Goal: Task Accomplishment & Management: Use online tool/utility

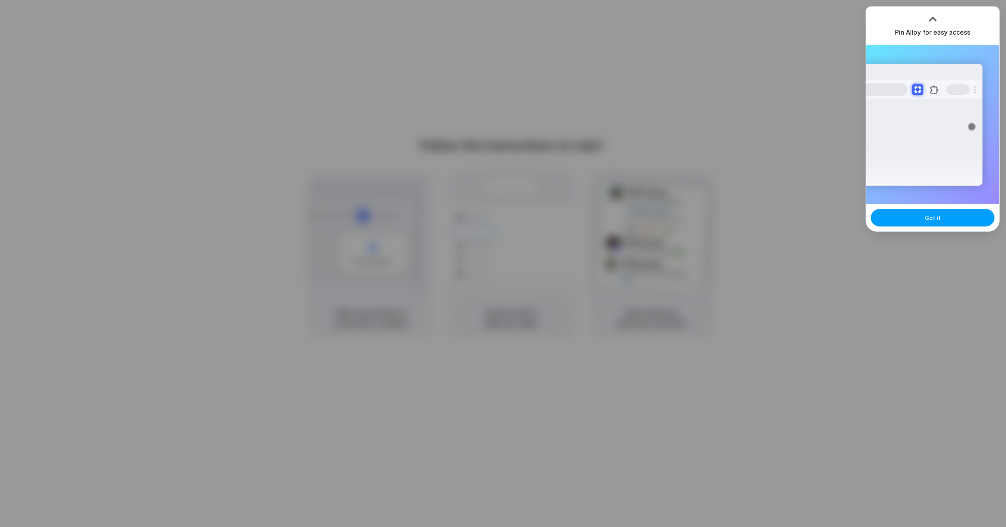
click at [914, 217] on button "Got it" at bounding box center [933, 218] width 124 height 18
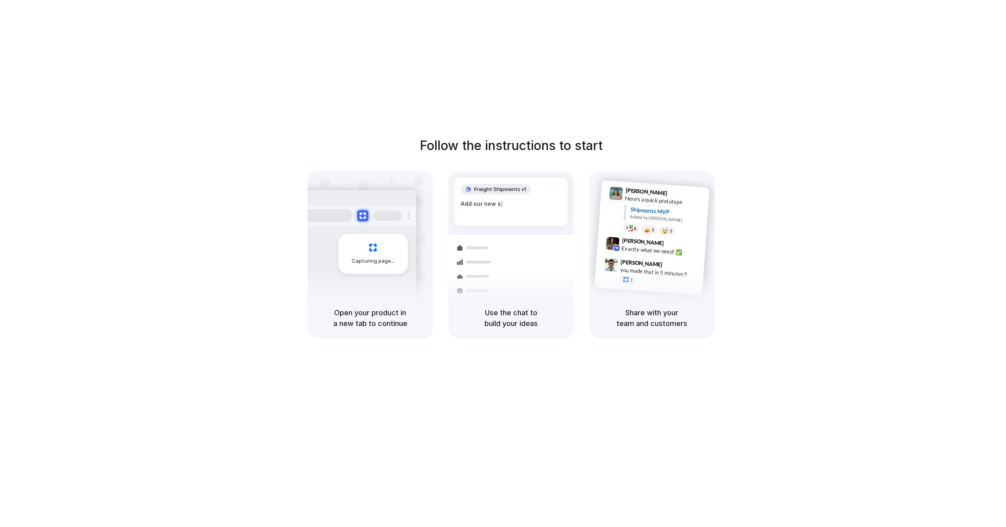
click at [517, 241] on div "Container from Shanghai 40ft • ETA Dec 28 • In transit Express delivery to NYC …" at bounding box center [540, 289] width 84 height 111
click at [505, 107] on div "Follow the instructions to start Capturing page Open your product in a new tab …" at bounding box center [511, 271] width 1022 height 543
click at [336, 84] on div "Follow the instructions to start Capturing page Open your product in a new tab …" at bounding box center [511, 271] width 1022 height 543
click at [825, 19] on div "Follow the instructions to start Capturing page Open your product in a new tab …" at bounding box center [511, 271] width 1022 height 543
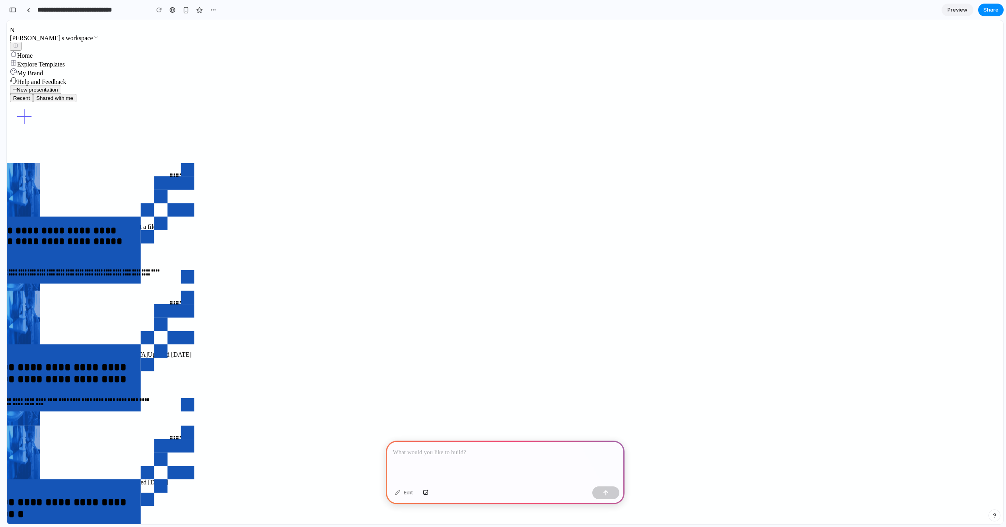
click at [59, 68] on span "Explore Templates" at bounding box center [41, 64] width 48 height 7
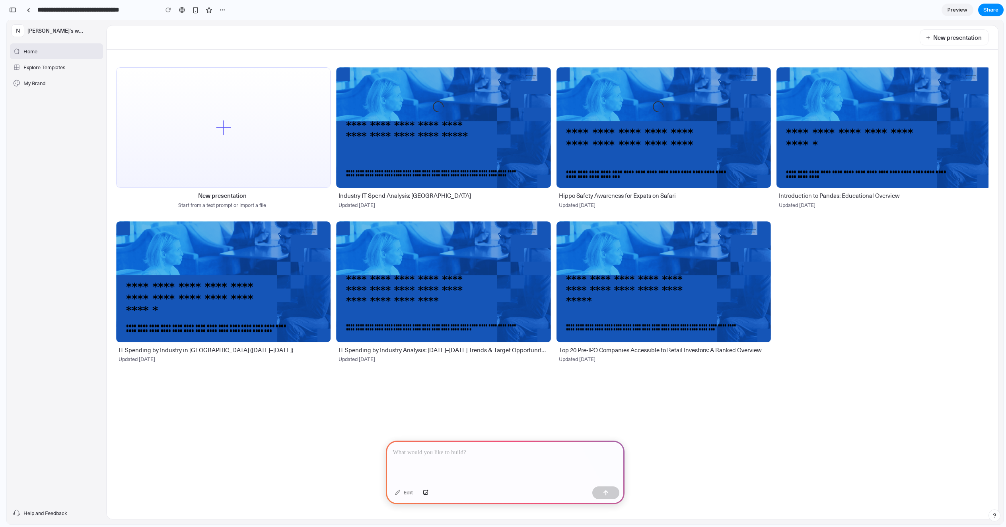
click at [474, 450] on p at bounding box center [505, 452] width 224 height 10
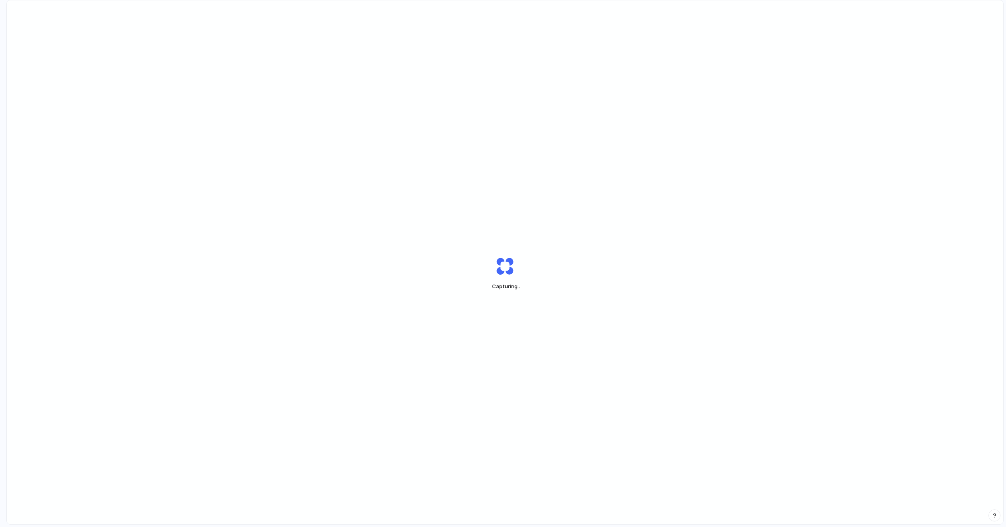
click at [605, 135] on div "Capturing .." at bounding box center [505, 273] width 996 height 546
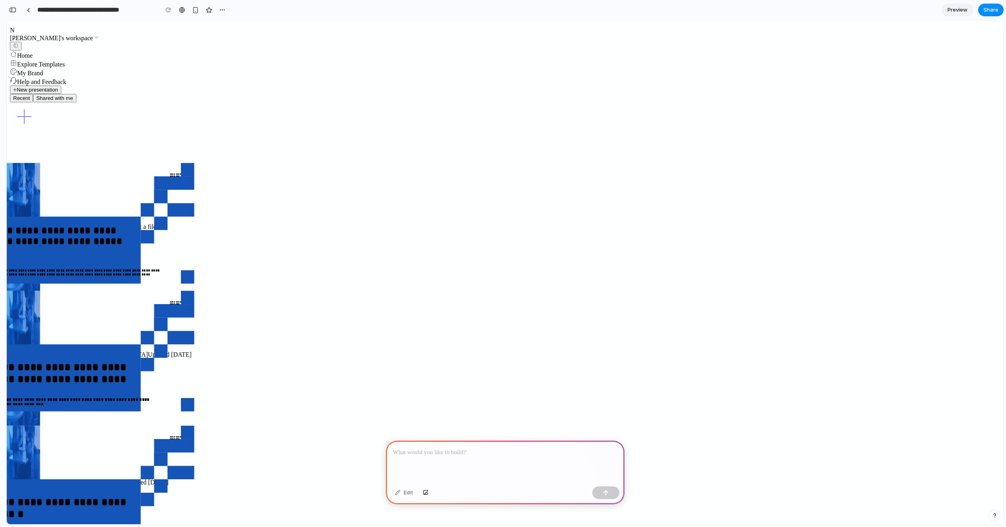
click at [458, 460] on div at bounding box center [505, 461] width 239 height 43
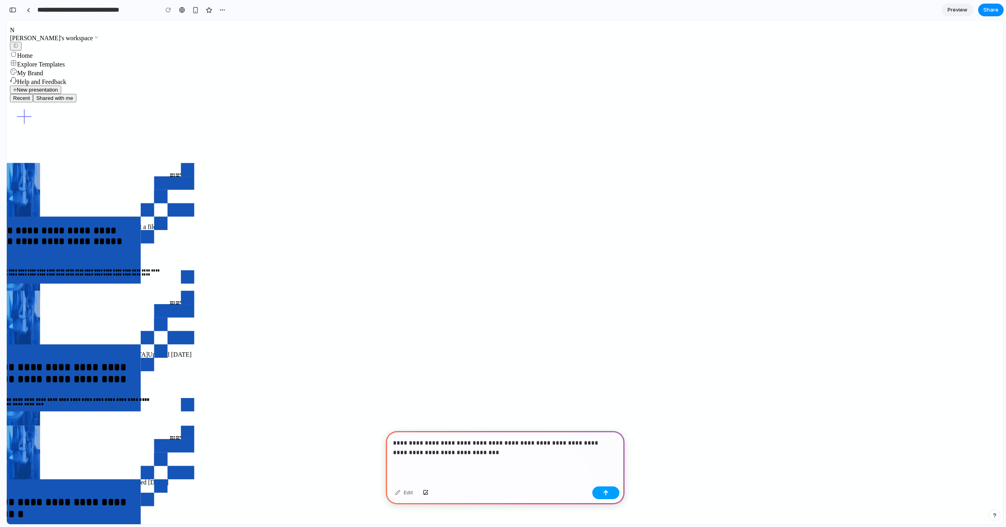
click at [600, 494] on button "button" at bounding box center [605, 492] width 27 height 13
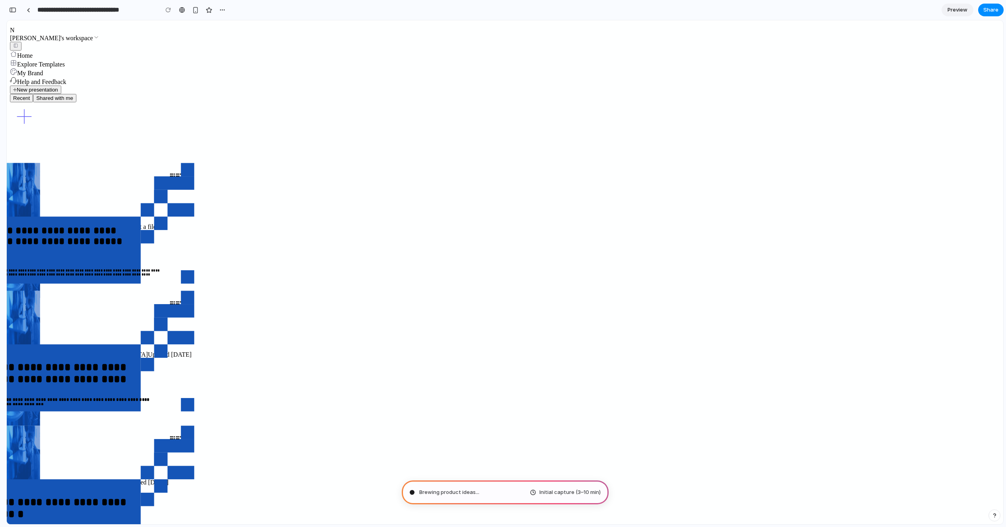
type input "**********"
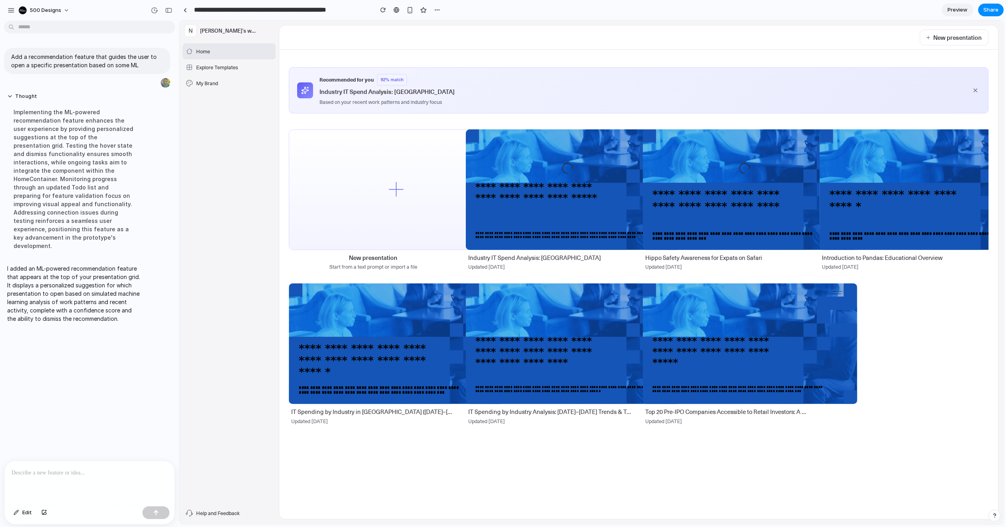
click at [344, 41] on div "New presentation" at bounding box center [638, 37] width 719 height 24
click at [409, 91] on div "Industry IT Spend Analysis: [GEOGRAPHIC_DATA]" at bounding box center [641, 91] width 645 height 9
click at [384, 80] on span "92 % match" at bounding box center [392, 80] width 30 height 12
click at [105, 481] on div at bounding box center [89, 482] width 170 height 42
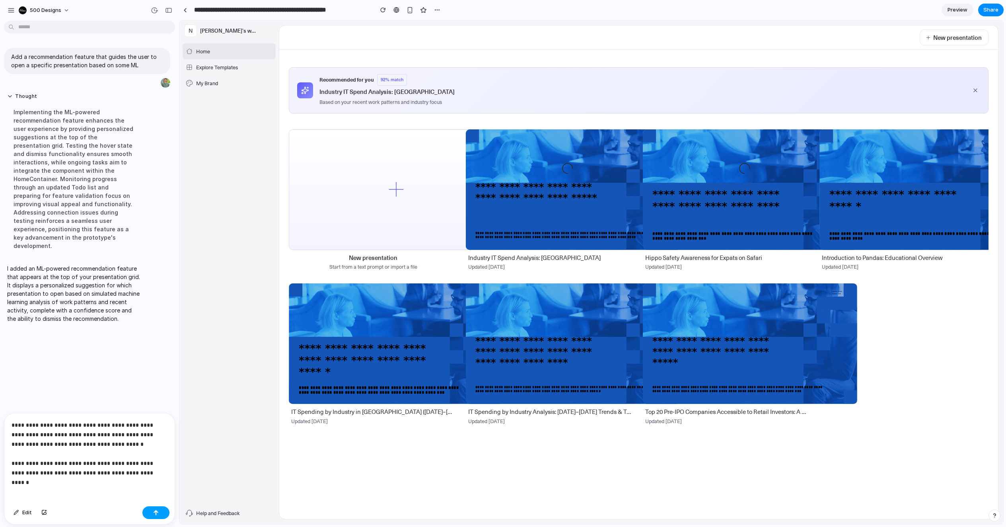
click at [161, 510] on button "button" at bounding box center [155, 512] width 27 height 13
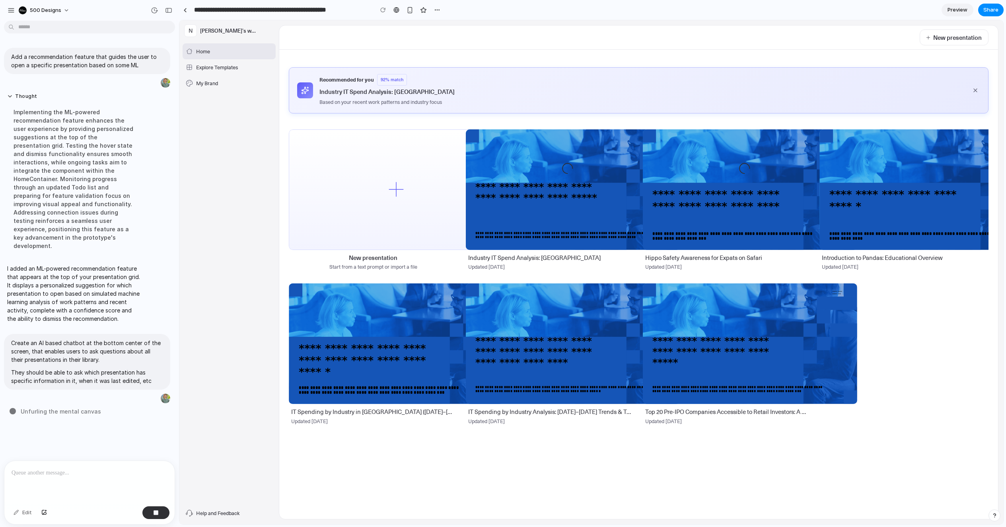
click at [385, 77] on span "92 % match" at bounding box center [392, 80] width 30 height 12
click at [975, 91] on icon at bounding box center [975, 90] width 3 height 3
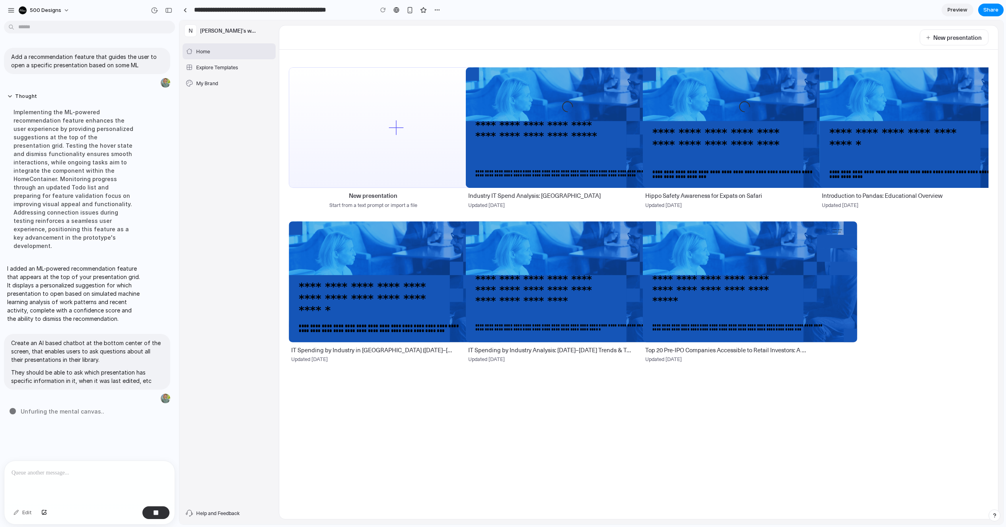
click at [414, 41] on div "New presentation" at bounding box center [638, 37] width 719 height 24
click at [437, 14] on button "button" at bounding box center [437, 10] width 12 height 12
click at [484, 10] on div "Duplicate Delete" at bounding box center [503, 263] width 1006 height 527
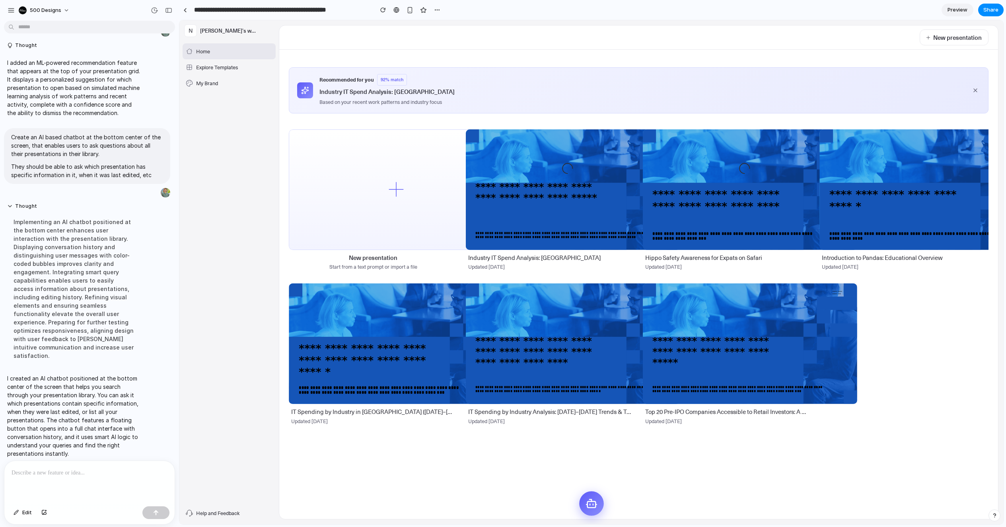
click at [595, 495] on button at bounding box center [591, 503] width 25 height 25
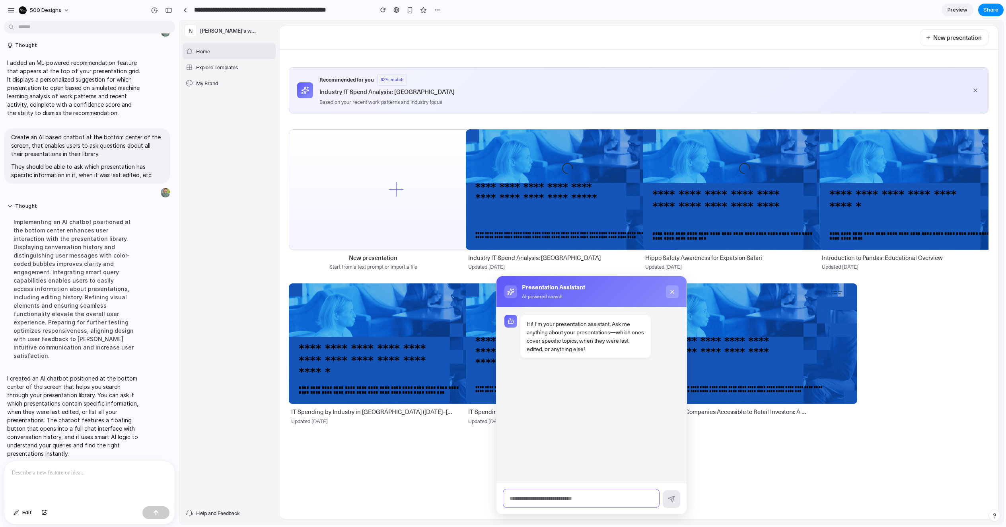
click at [548, 499] on input "text" at bounding box center [581, 497] width 157 height 19
type input "**********"
click at [677, 497] on button at bounding box center [672, 499] width 18 height 18
click at [673, 284] on div "Presentation Assistant AI-powered search" at bounding box center [591, 291] width 190 height 31
click at [672, 290] on icon at bounding box center [672, 291] width 7 height 7
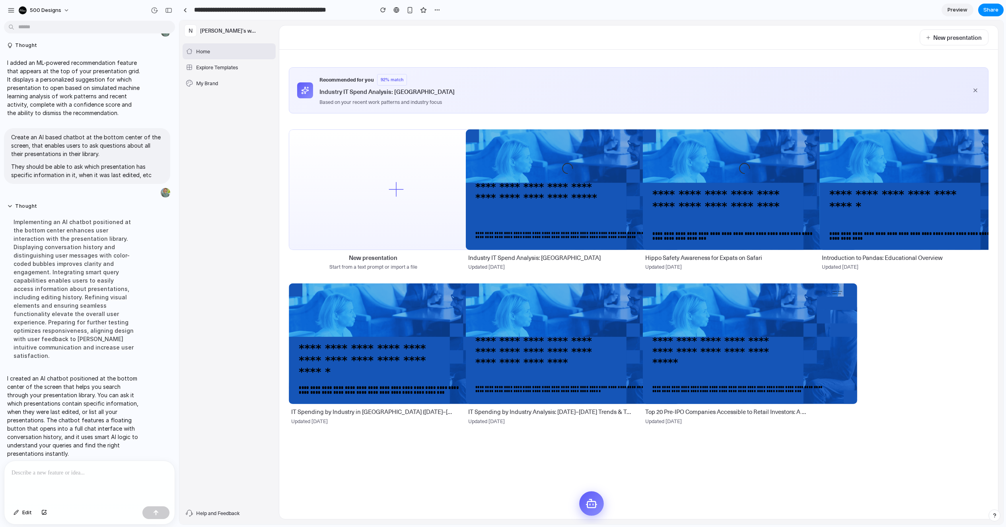
click at [586, 508] on icon at bounding box center [591, 503] width 12 height 12
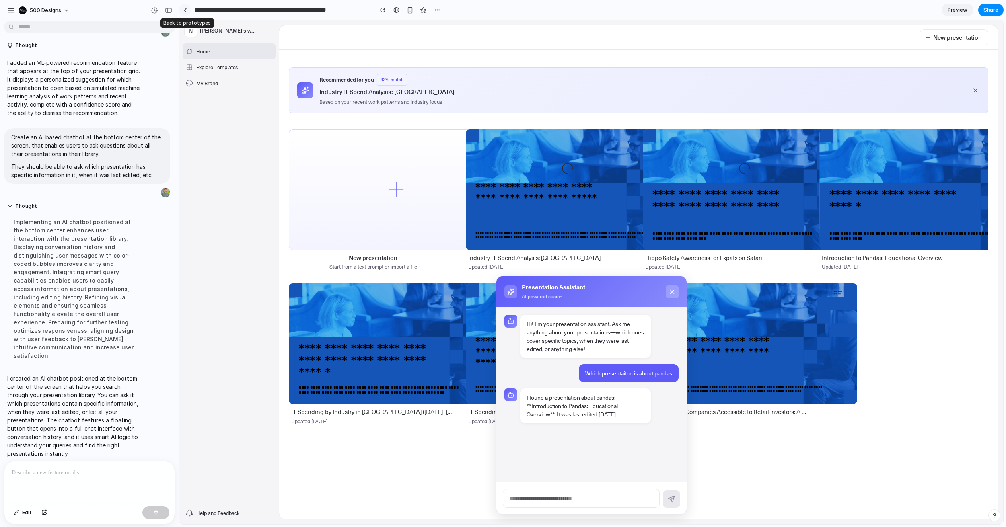
click at [189, 10] on link at bounding box center [185, 10] width 12 height 12
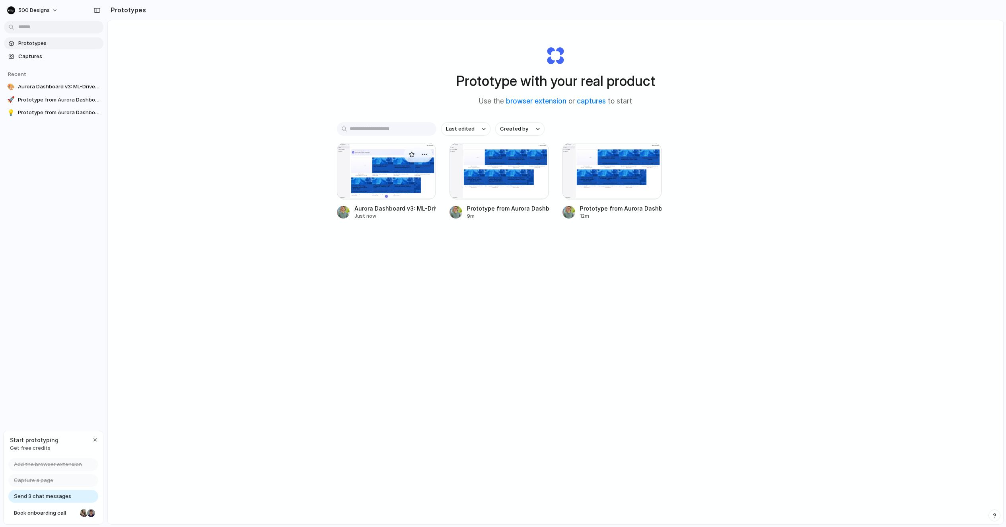
click at [375, 172] on div at bounding box center [386, 171] width 99 height 56
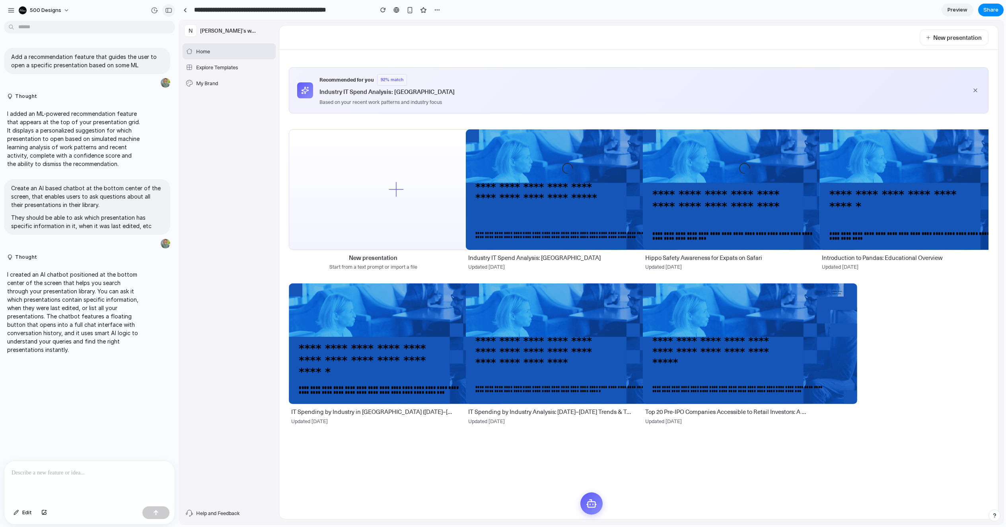
click at [167, 9] on div "button" at bounding box center [168, 11] width 7 height 6
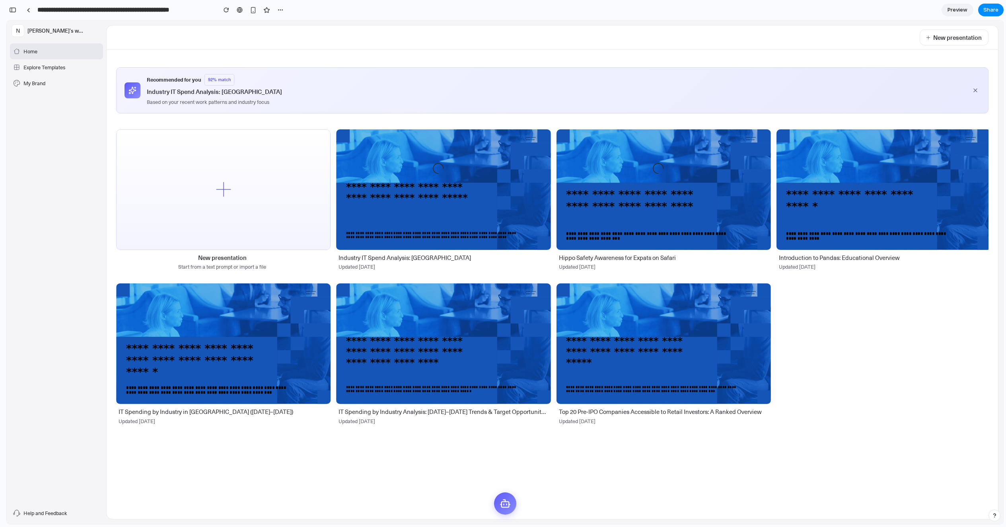
click at [205, 29] on div "New presentation" at bounding box center [552, 37] width 891 height 24
click at [148, 61] on div "**********" at bounding box center [552, 284] width 891 height 469
click at [504, 502] on icon at bounding box center [505, 503] width 12 height 12
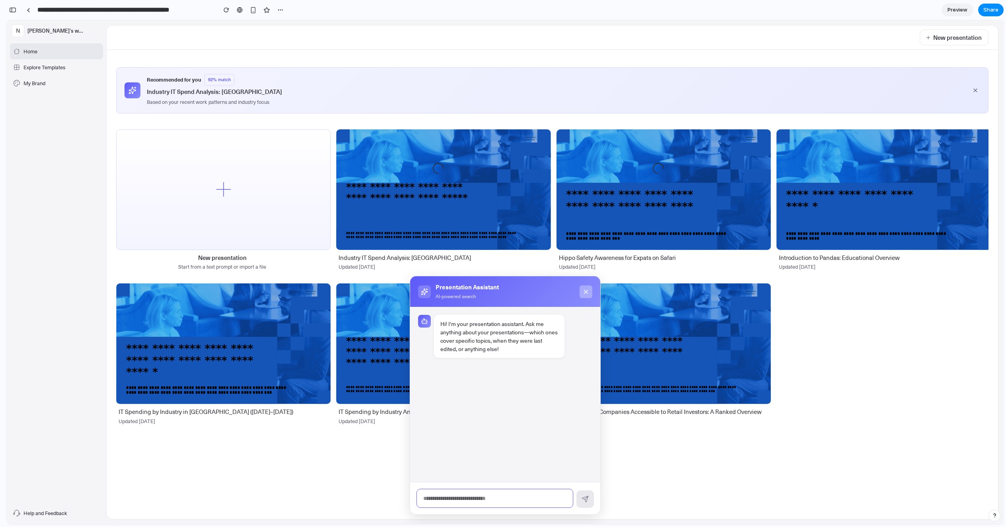
click at [585, 291] on icon at bounding box center [585, 291] width 7 height 7
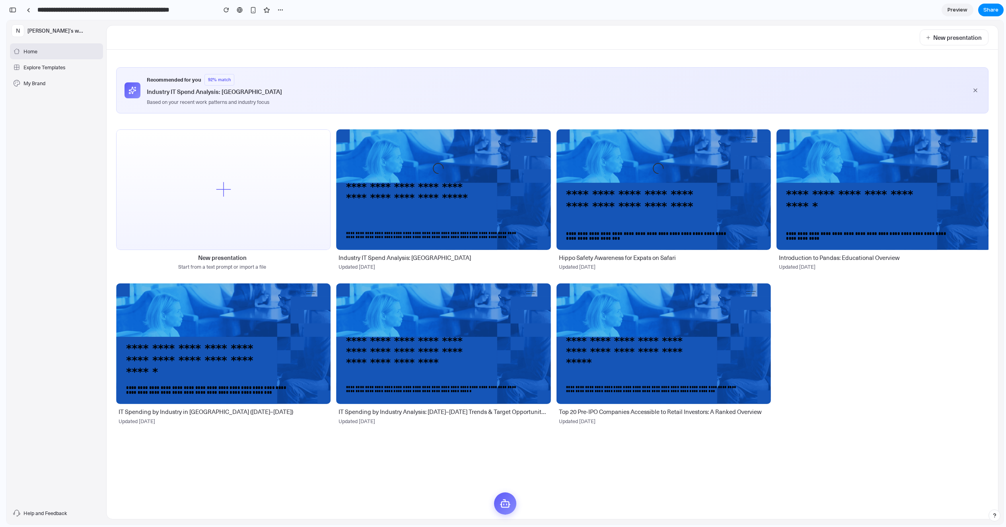
click at [239, 120] on div "**********" at bounding box center [552, 284] width 891 height 469
